Goal: Find contact information: Find contact information

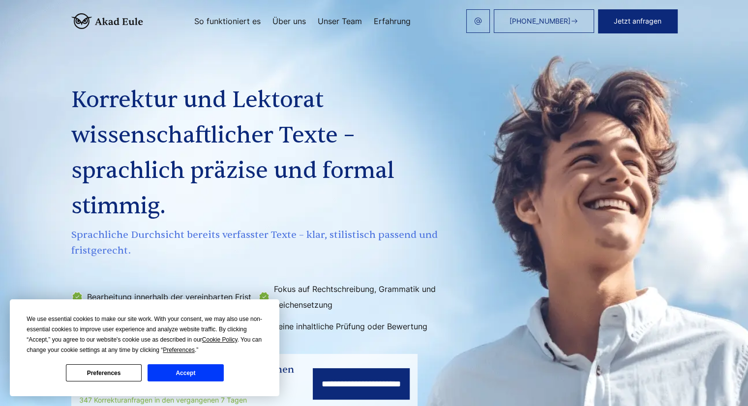
click at [292, 20] on link "Über uns" at bounding box center [288, 21] width 33 height 8
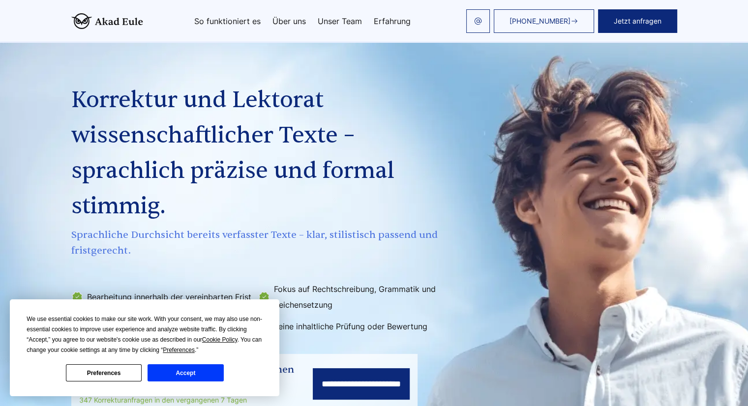
scroll to position [969, 0]
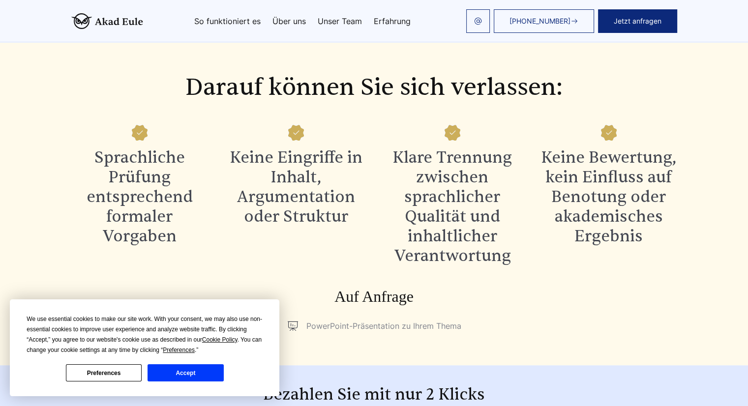
drag, startPoint x: 162, startPoint y: 372, endPoint x: 186, endPoint y: 346, distance: 35.8
click at [162, 372] on button "Accept" at bounding box center [185, 372] width 76 height 17
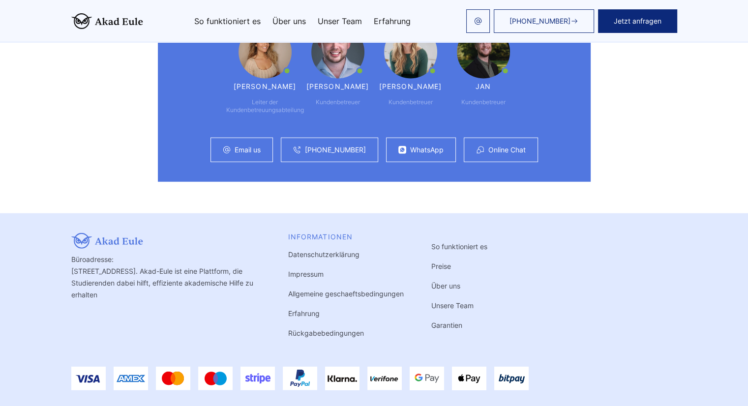
scroll to position [2655, 0]
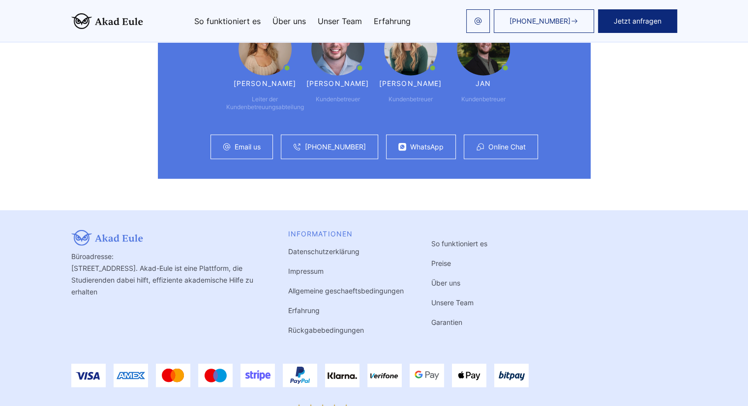
click at [288, 267] on link "Impressum" at bounding box center [305, 271] width 35 height 8
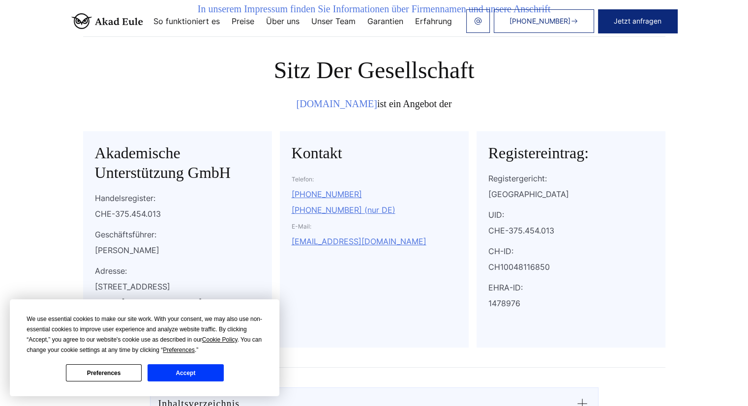
scroll to position [98, 0]
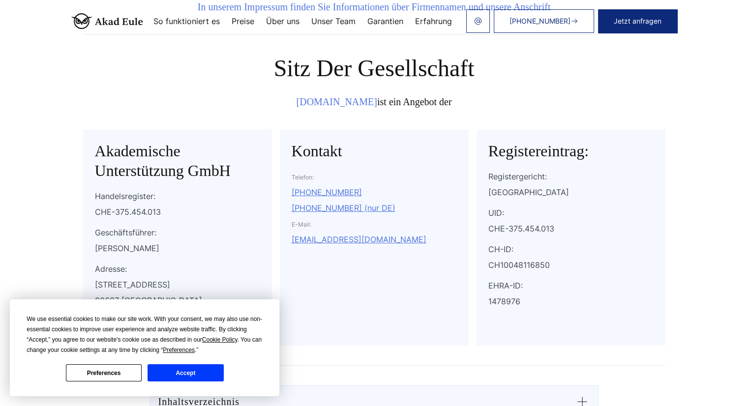
click at [196, 375] on button "Accept" at bounding box center [185, 372] width 76 height 17
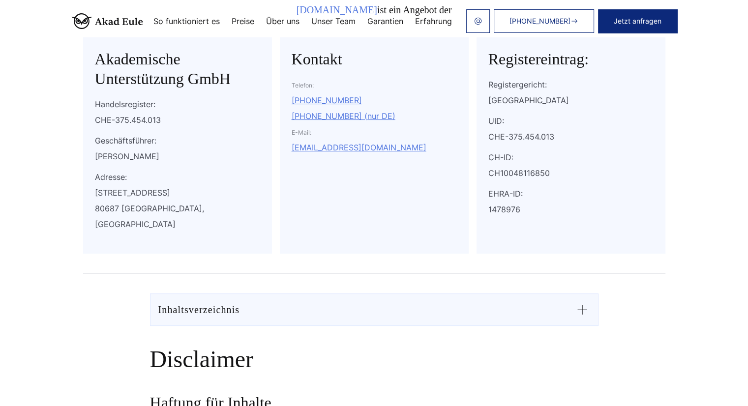
scroll to position [197, 0]
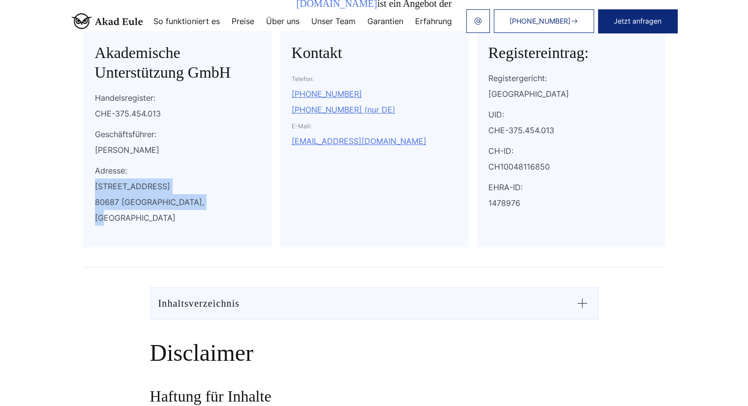
drag, startPoint x: 95, startPoint y: 184, endPoint x: 218, endPoint y: 199, distance: 123.8
click at [218, 199] on div "Landsberger Straße 155 80687 München, Deutschland" at bounding box center [177, 201] width 165 height 47
copy div "Landsberger Straße 155 80687 München, Deutschland"
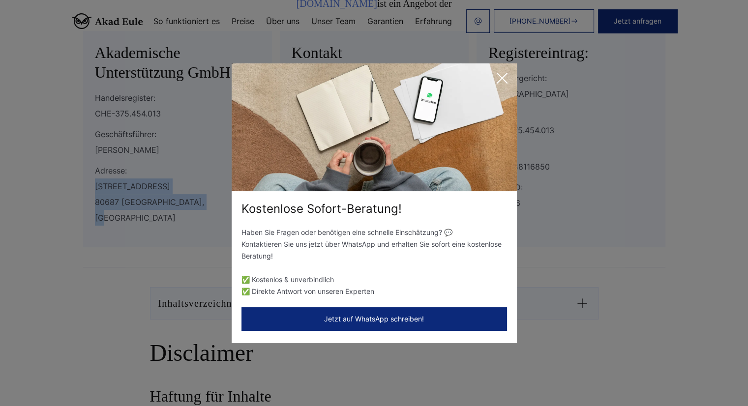
click at [499, 73] on icon at bounding box center [502, 78] width 20 height 20
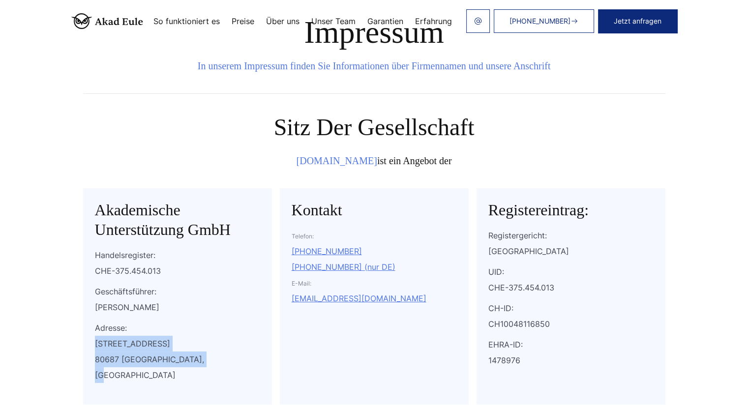
scroll to position [0, 0]
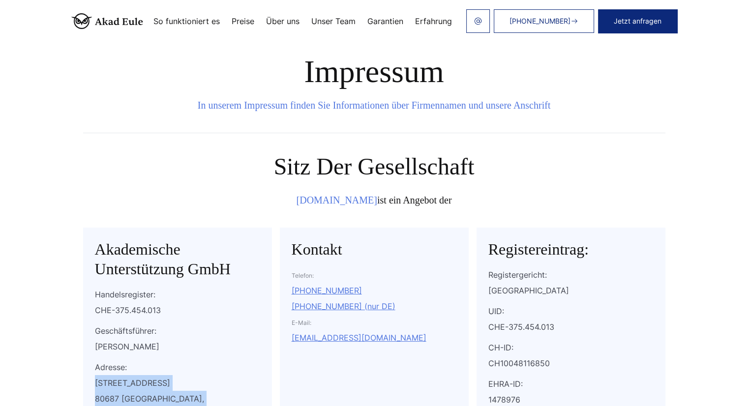
click at [71, 21] on img at bounding box center [107, 21] width 72 height 16
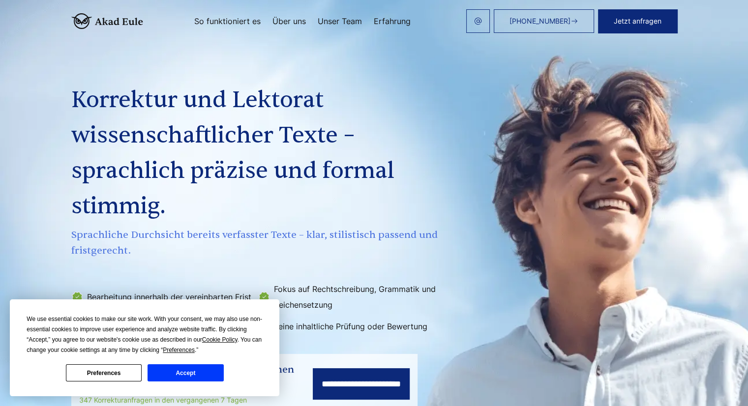
click at [198, 367] on button "Accept" at bounding box center [185, 372] width 76 height 17
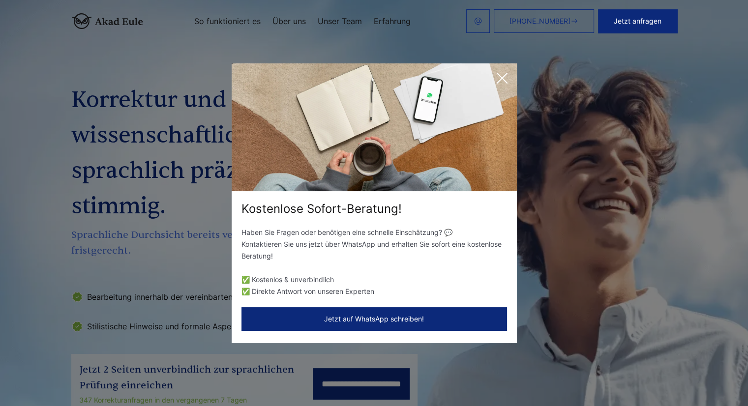
click at [462, 24] on div "So funktioniert es Über uns Unser Team Erfahrung" at bounding box center [302, 21] width 319 height 8
click at [497, 78] on icon at bounding box center [502, 78] width 20 height 20
